Goal: Information Seeking & Learning: Find specific fact

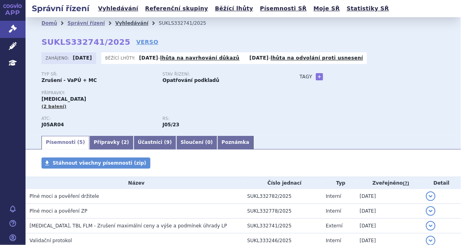
click at [116, 21] on link "Vyhledávání" at bounding box center [131, 23] width 33 height 6
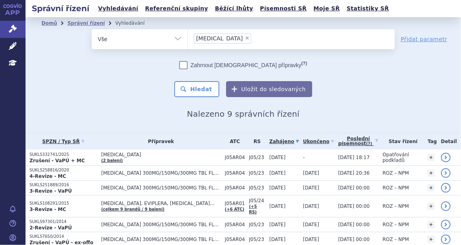
click at [245, 37] on span "×" at bounding box center [247, 38] width 5 height 5
click at [188, 37] on select "[MEDICAL_DATA]" at bounding box center [188, 39] width 0 height 20
select select
type input "SUKLS280981/2020"
select select "SUKLS280981/2020"
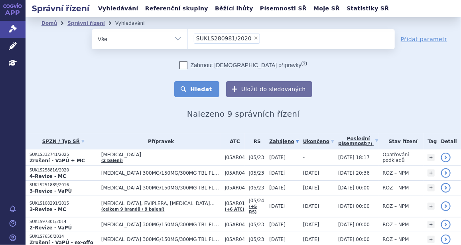
click at [193, 89] on button "Hledat" at bounding box center [196, 89] width 45 height 16
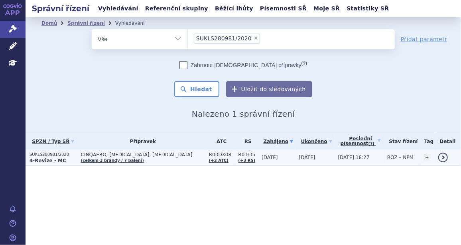
click at [112, 152] on span "CINQAERO, FASENRA, NUCALA" at bounding box center [141, 155] width 120 height 6
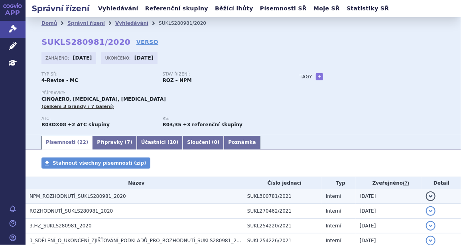
click at [95, 195] on span "NPM_ROZHODNUTÍ_SUKLS280981_2020" at bounding box center [78, 196] width 97 height 6
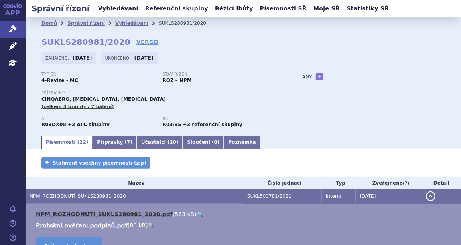
click at [89, 214] on link "NPM_ROZHODNUTÍ_SUKLS280981_2020.pdf" at bounding box center [104, 214] width 137 height 6
